Goal: Browse casually: Explore the website without a specific task or goal

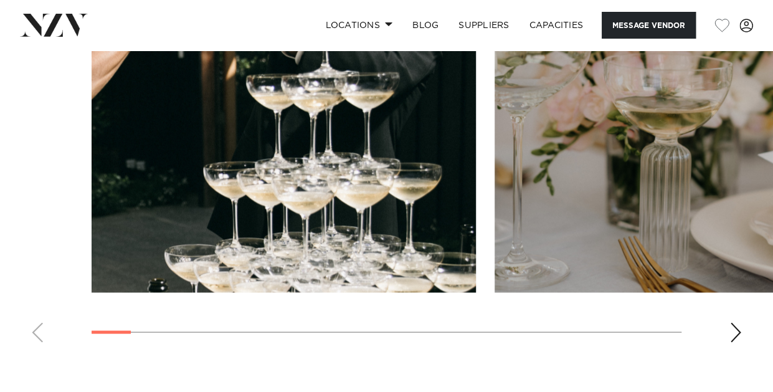
scroll to position [1014, 0]
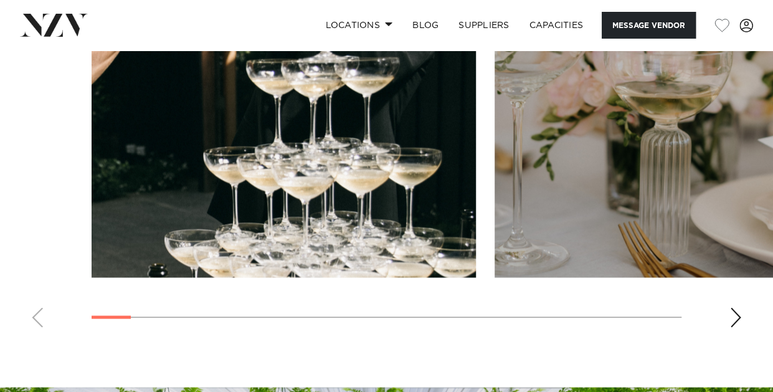
click at [728, 300] on swiper-container at bounding box center [386, 166] width 773 height 342
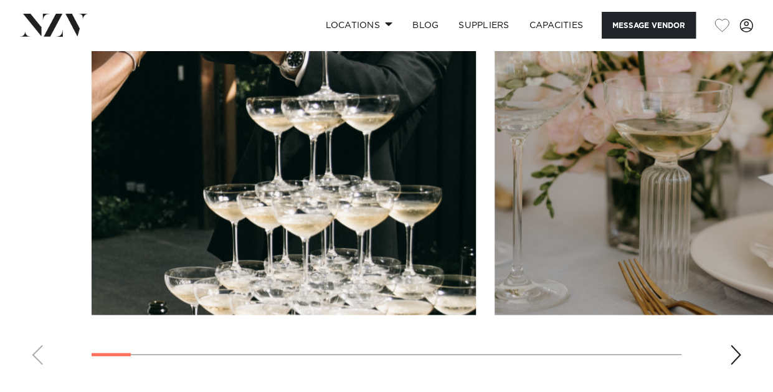
scroll to position [974, 0]
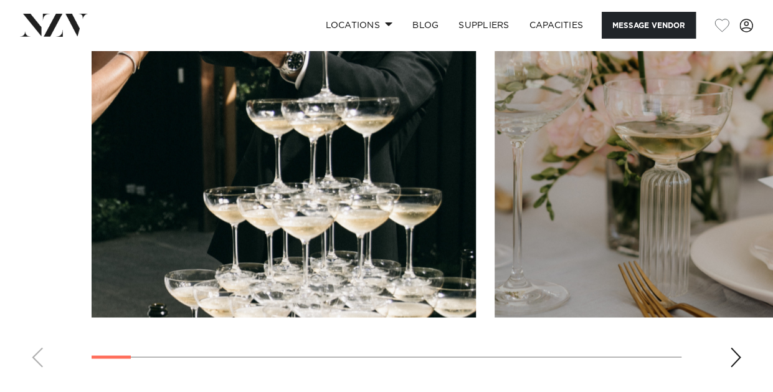
click at [742, 336] on swiper-container at bounding box center [386, 206] width 773 height 342
click at [739, 347] on div "Next slide" at bounding box center [735, 357] width 12 height 20
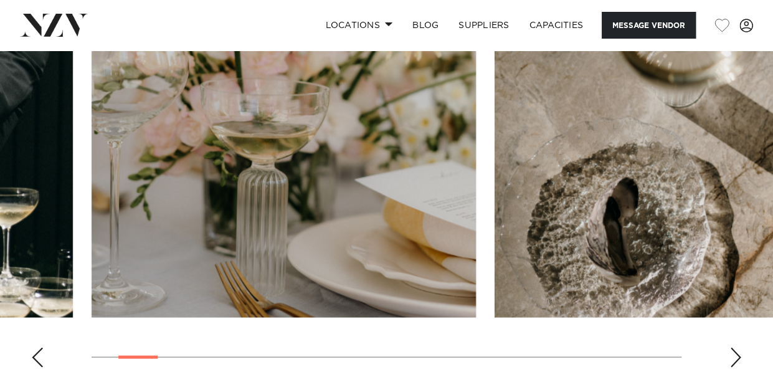
click at [739, 347] on div "Next slide" at bounding box center [735, 357] width 12 height 20
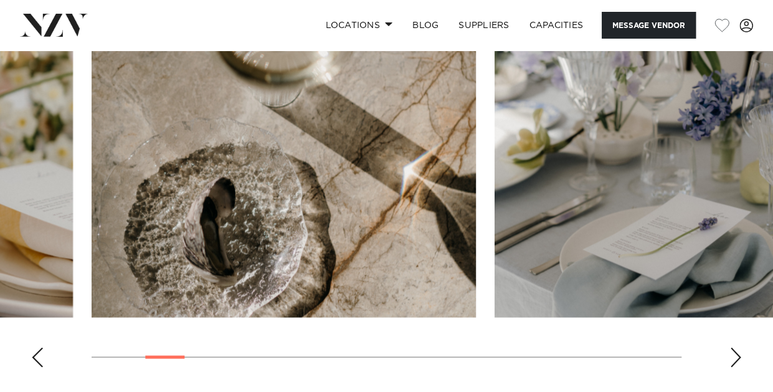
click at [739, 347] on div "Next slide" at bounding box center [735, 357] width 12 height 20
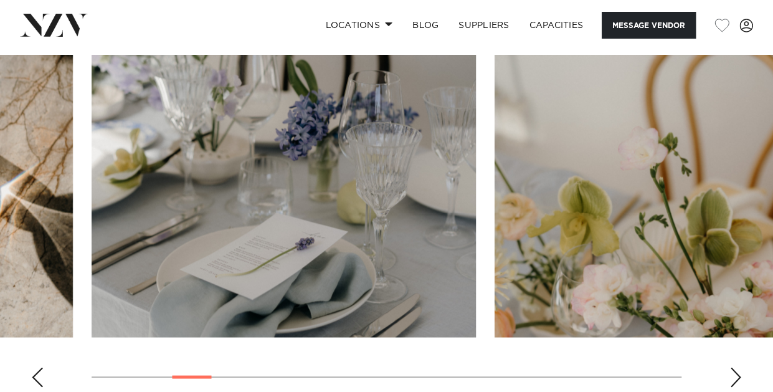
scroll to position [953, 0]
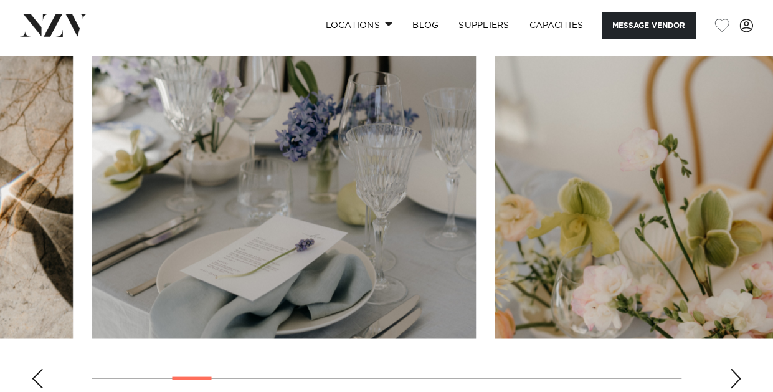
click at [737, 368] on div "Next slide" at bounding box center [735, 378] width 12 height 20
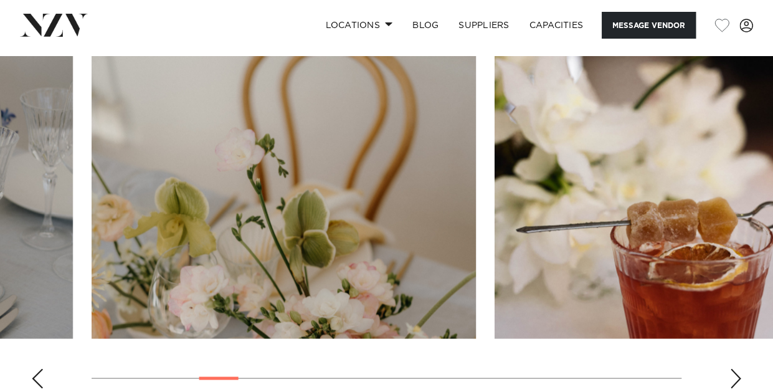
click at [737, 368] on div "Next slide" at bounding box center [735, 378] width 12 height 20
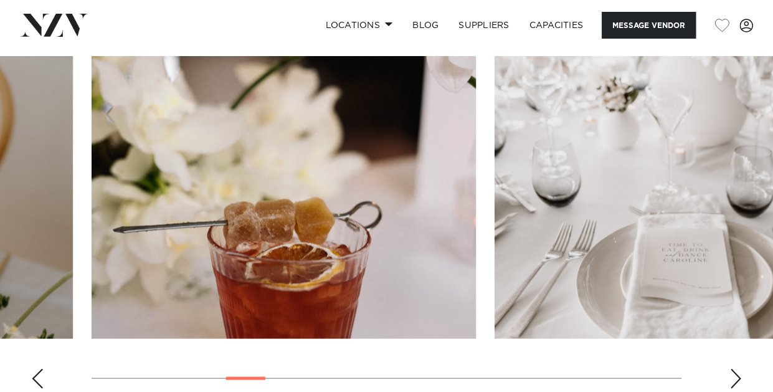
click at [737, 368] on div "Next slide" at bounding box center [735, 378] width 12 height 20
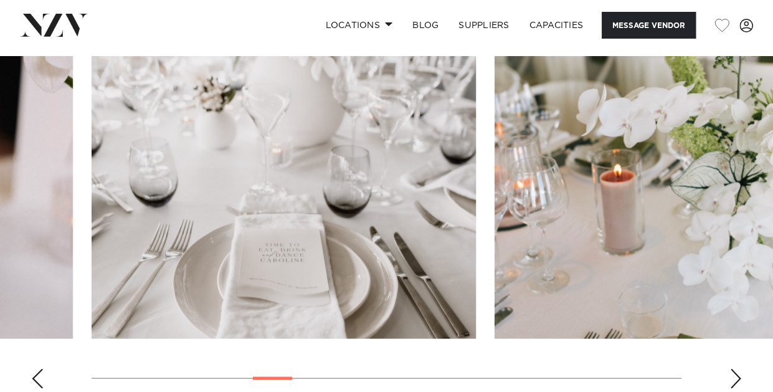
click at [737, 368] on div "Next slide" at bounding box center [735, 378] width 12 height 20
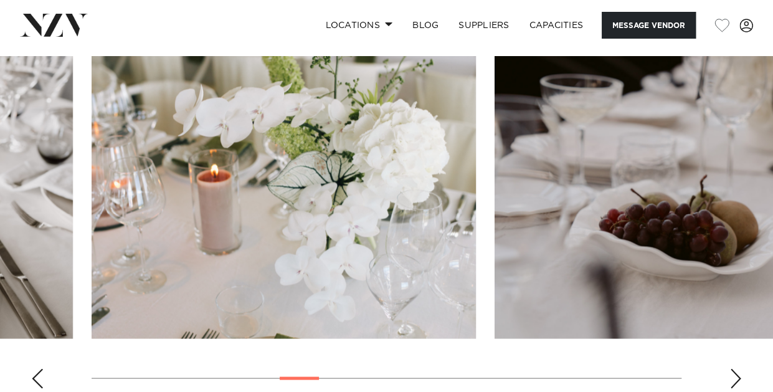
click at [737, 368] on div "Next slide" at bounding box center [735, 378] width 12 height 20
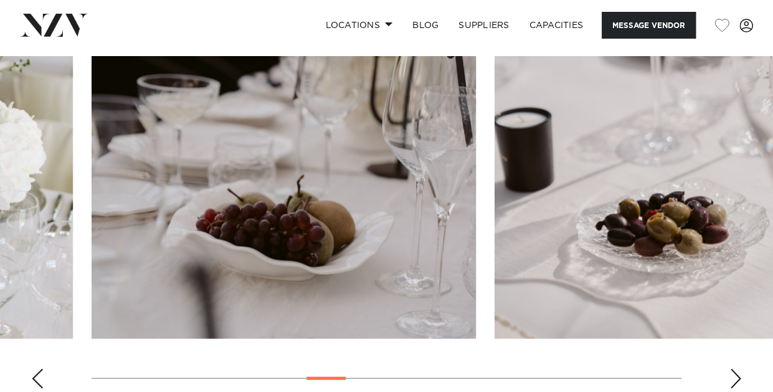
click at [737, 368] on div "Next slide" at bounding box center [735, 378] width 12 height 20
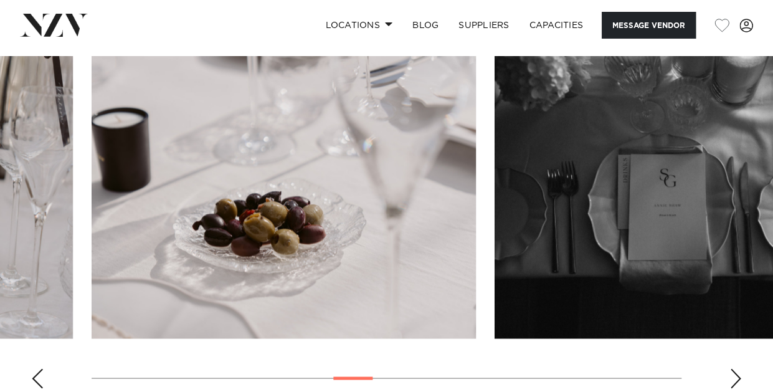
click at [737, 368] on div "Next slide" at bounding box center [735, 378] width 12 height 20
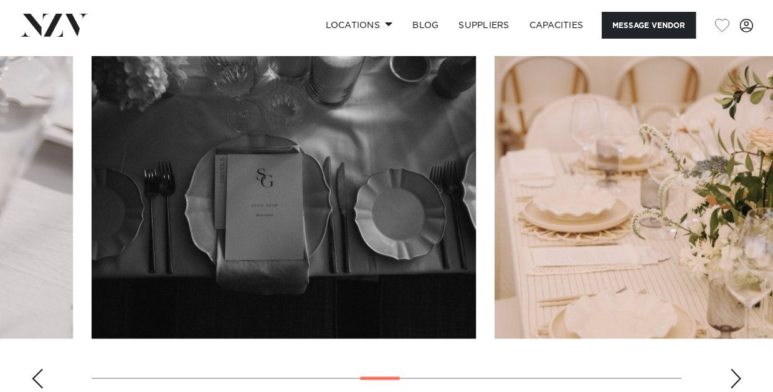
click at [737, 368] on div "Next slide" at bounding box center [735, 378] width 12 height 20
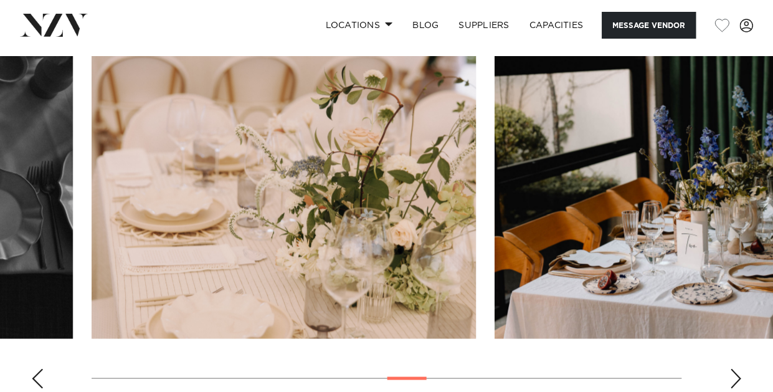
click at [737, 368] on div "Next slide" at bounding box center [735, 378] width 12 height 20
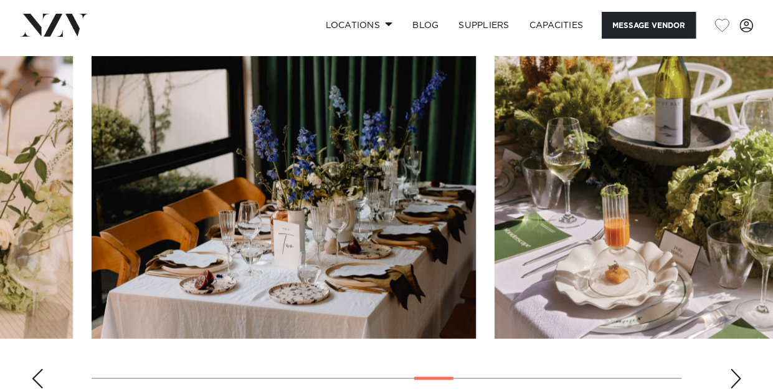
click at [737, 368] on div "Next slide" at bounding box center [735, 378] width 12 height 20
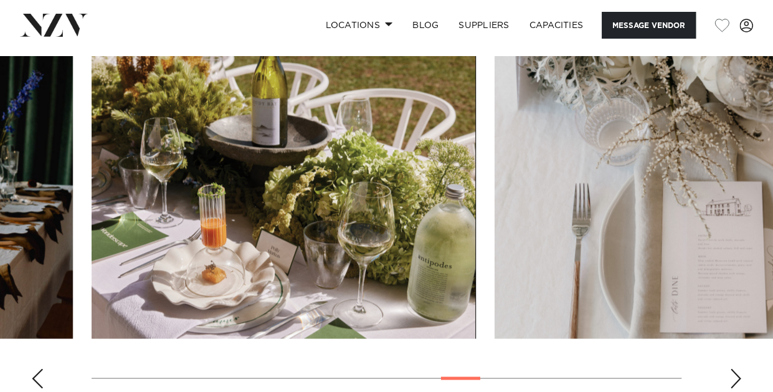
click at [737, 368] on div "Next slide" at bounding box center [735, 378] width 12 height 20
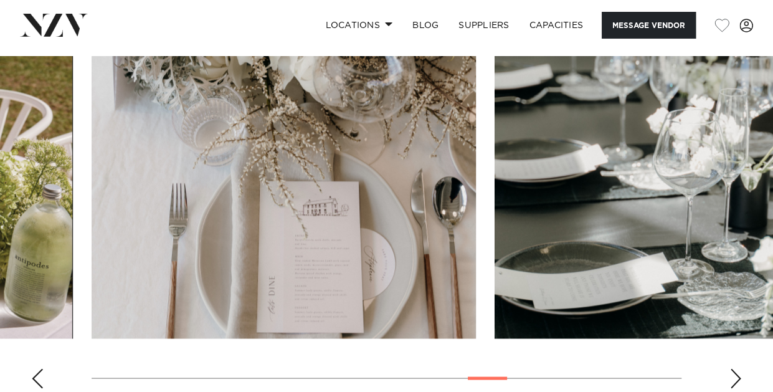
click at [737, 368] on div "Next slide" at bounding box center [735, 378] width 12 height 20
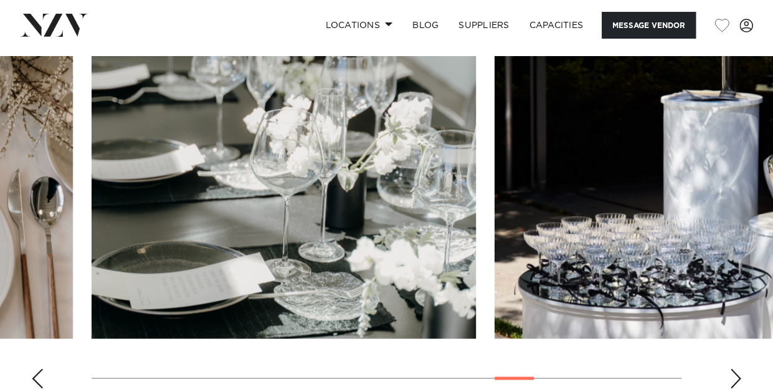
click at [737, 368] on div "Next slide" at bounding box center [735, 378] width 12 height 20
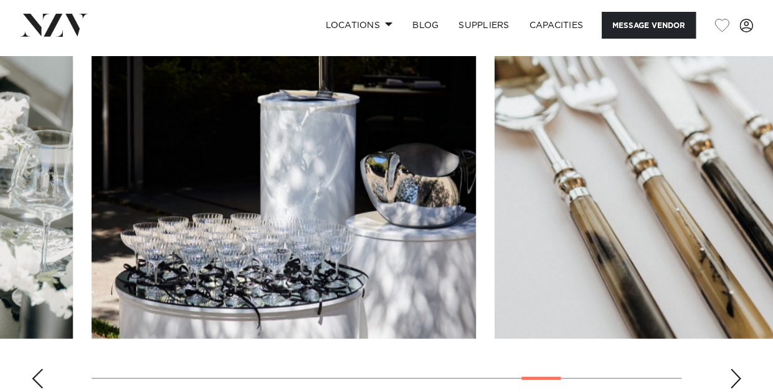
click at [737, 368] on div "Next slide" at bounding box center [735, 378] width 12 height 20
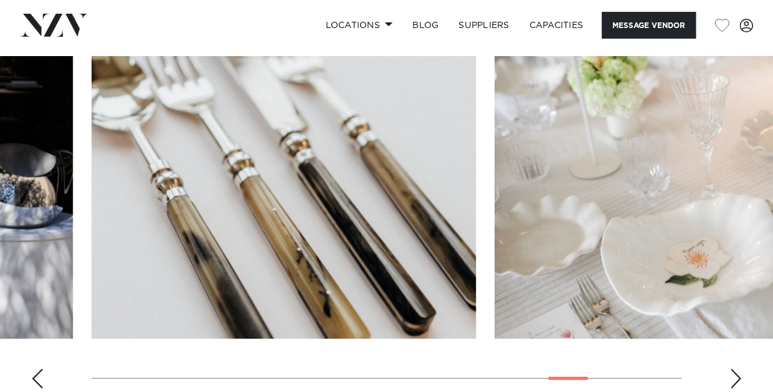
click at [737, 368] on div "Next slide" at bounding box center [735, 378] width 12 height 20
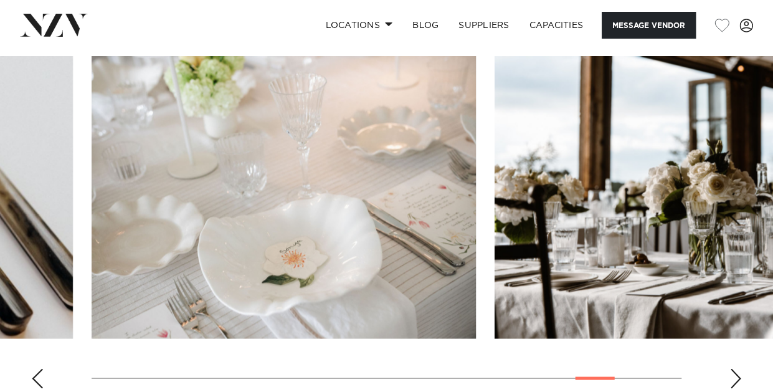
click at [737, 368] on div "Next slide" at bounding box center [735, 378] width 12 height 20
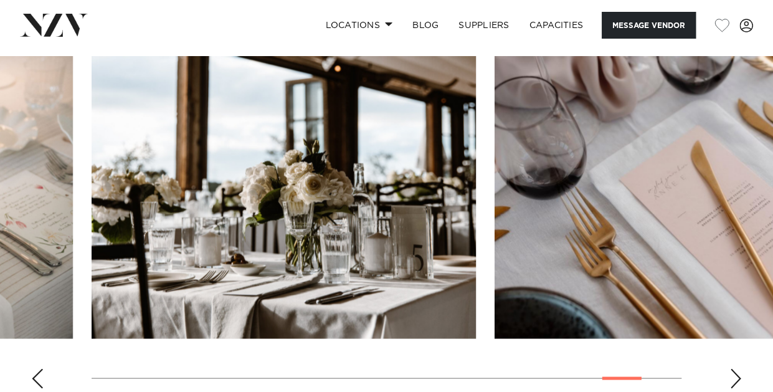
click at [737, 368] on div "Next slide" at bounding box center [735, 378] width 12 height 20
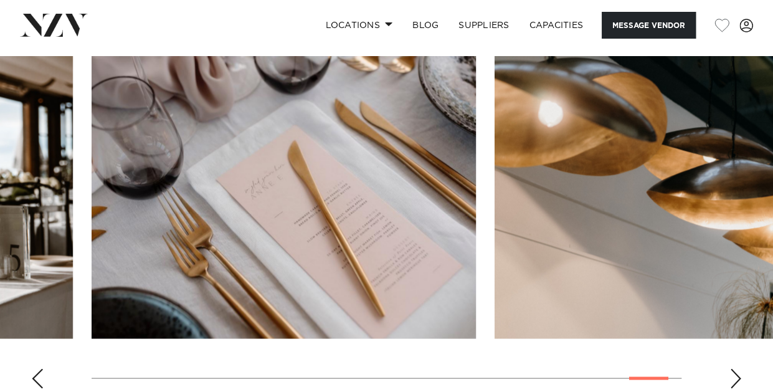
click at [737, 368] on div "Next slide" at bounding box center [735, 378] width 12 height 20
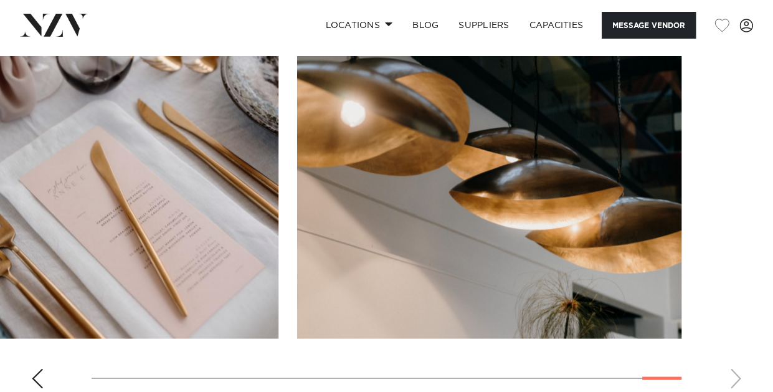
click at [737, 359] on swiper-container at bounding box center [386, 227] width 773 height 342
